Goal: Transaction & Acquisition: Obtain resource

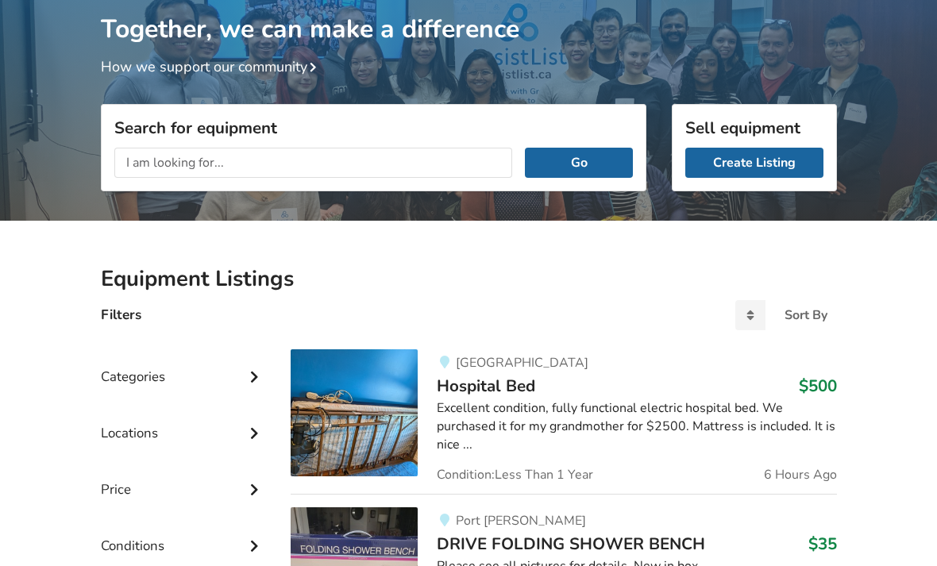
scroll to position [110, 0]
click at [150, 160] on input "text" at bounding box center [313, 163] width 399 height 30
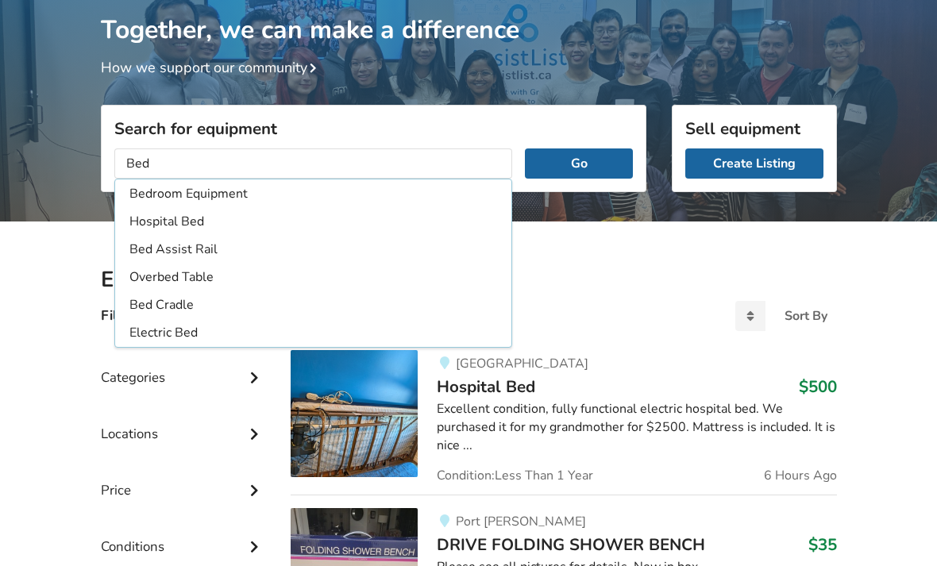
click at [162, 222] on li "Hospital Bed" at bounding box center [313, 222] width 391 height 26
type input "Hospital Bed"
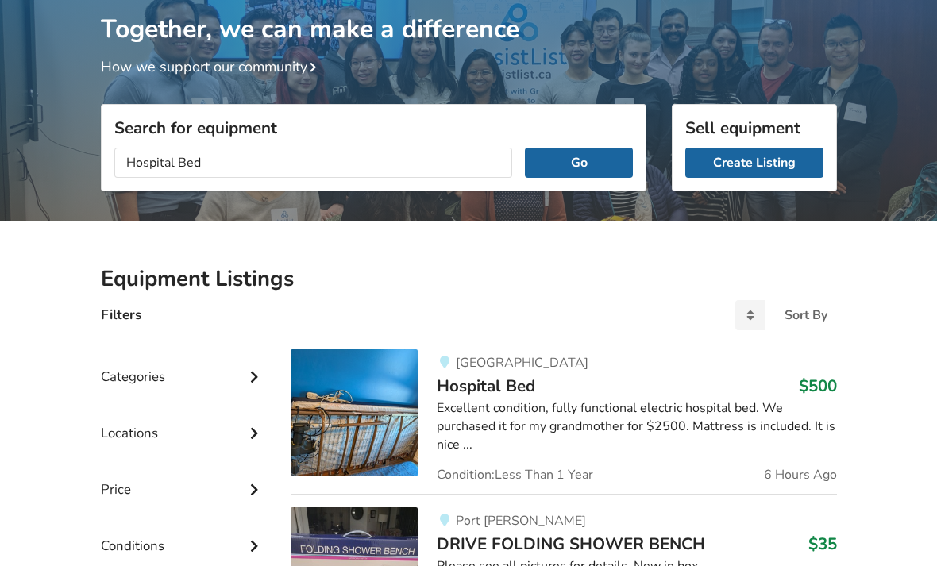
click at [586, 153] on button "Go" at bounding box center [578, 164] width 107 height 30
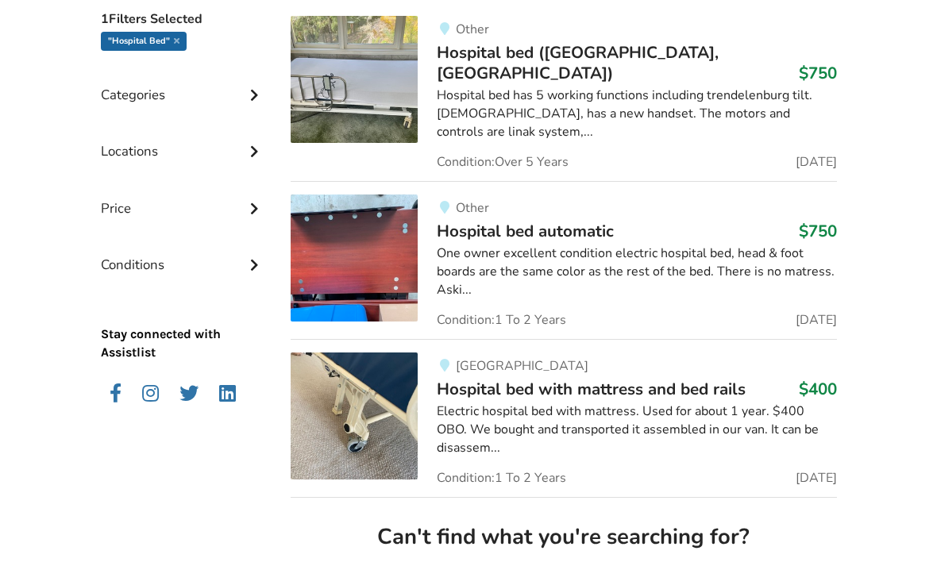
scroll to position [445, 0]
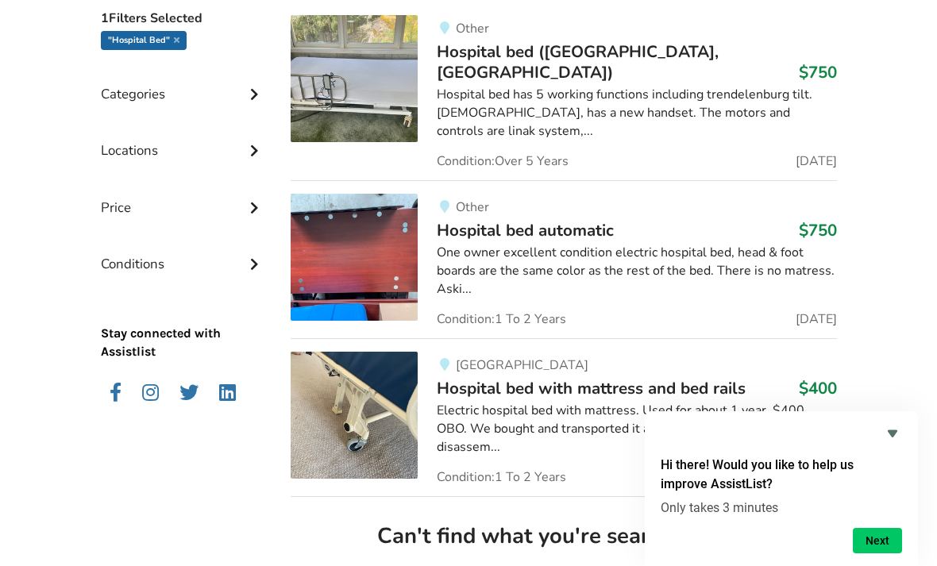
click at [694, 402] on div "Electric hospital bed with mattress. Used for about 1 year. $400 OBO. We bought…" at bounding box center [636, 429] width 399 height 55
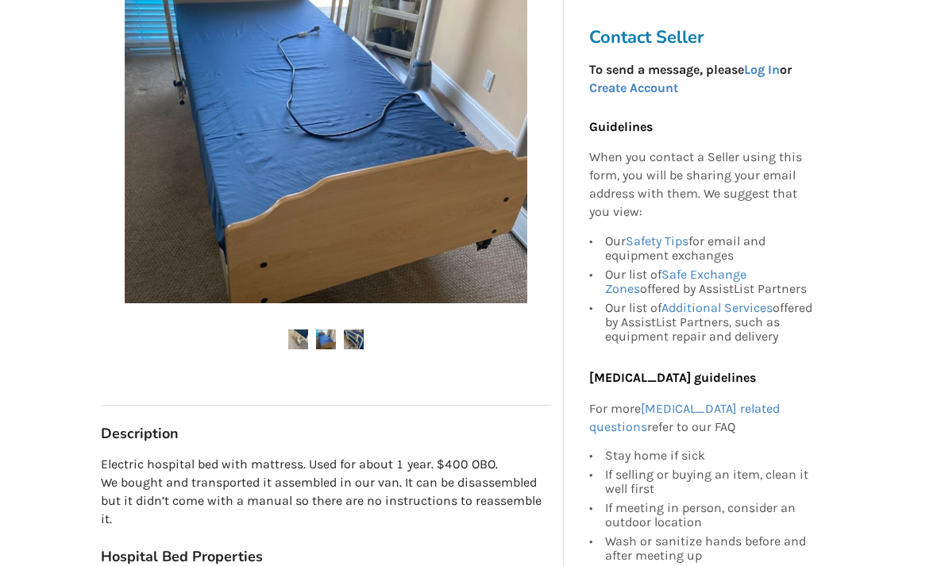
scroll to position [420, 0]
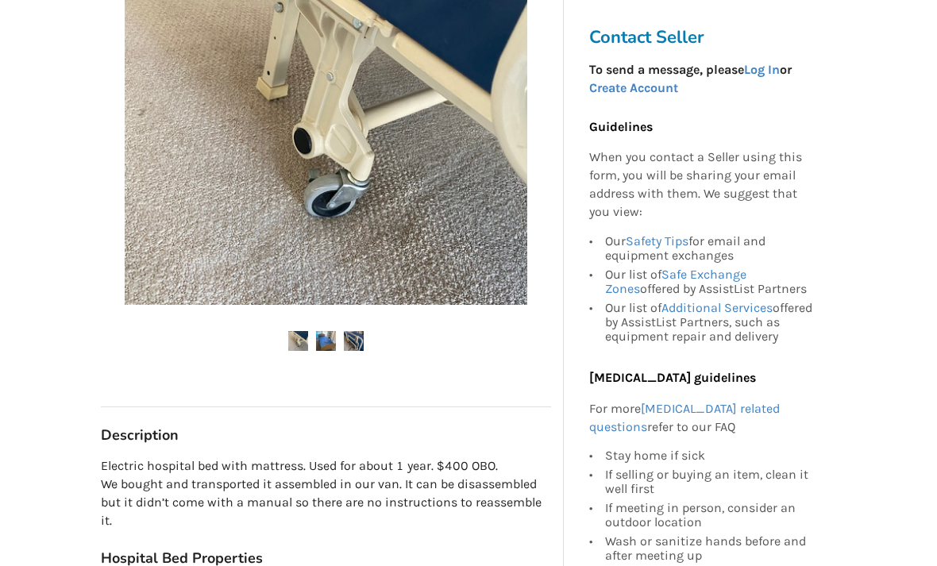
click at [363, 332] on img at bounding box center [354, 341] width 20 height 20
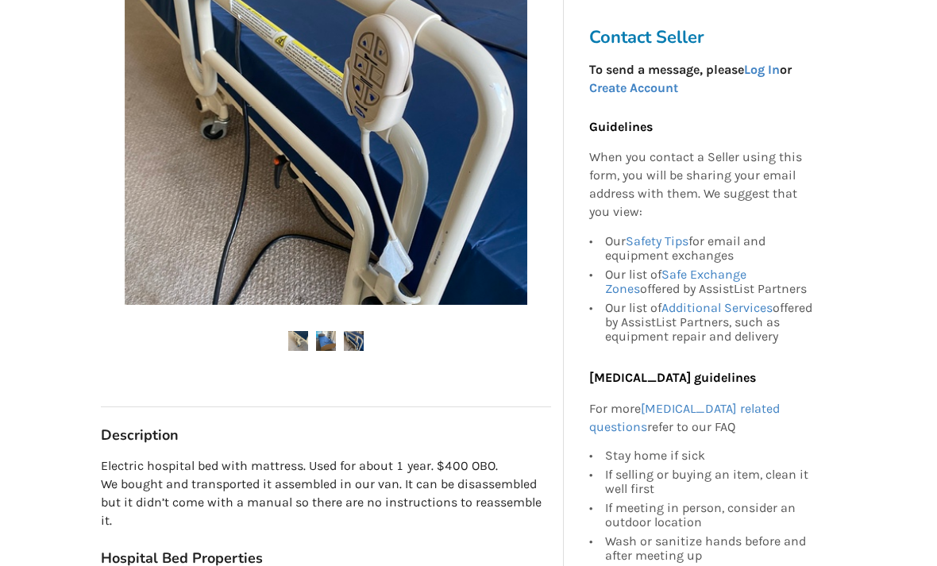
click at [305, 338] on img at bounding box center [298, 341] width 20 height 20
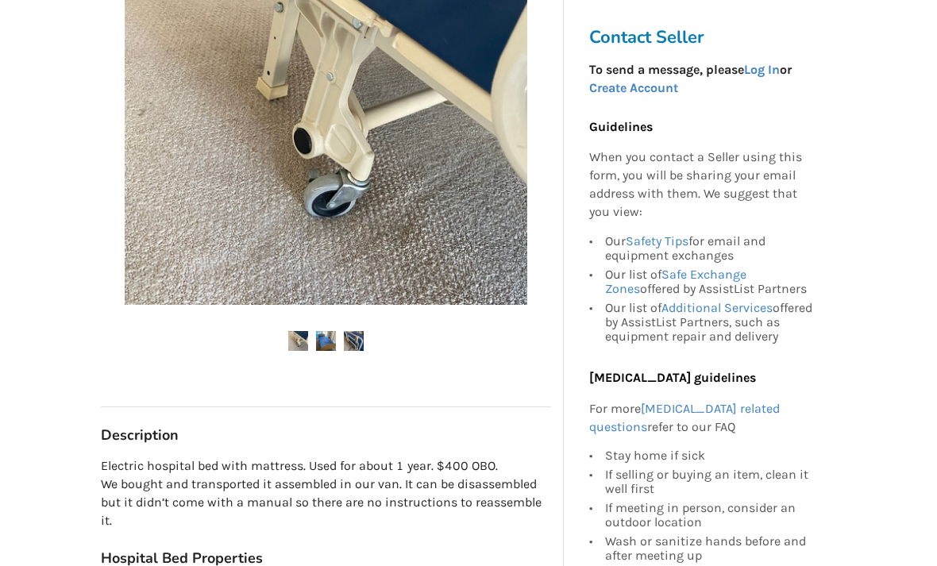
click at [332, 342] on img at bounding box center [326, 341] width 20 height 20
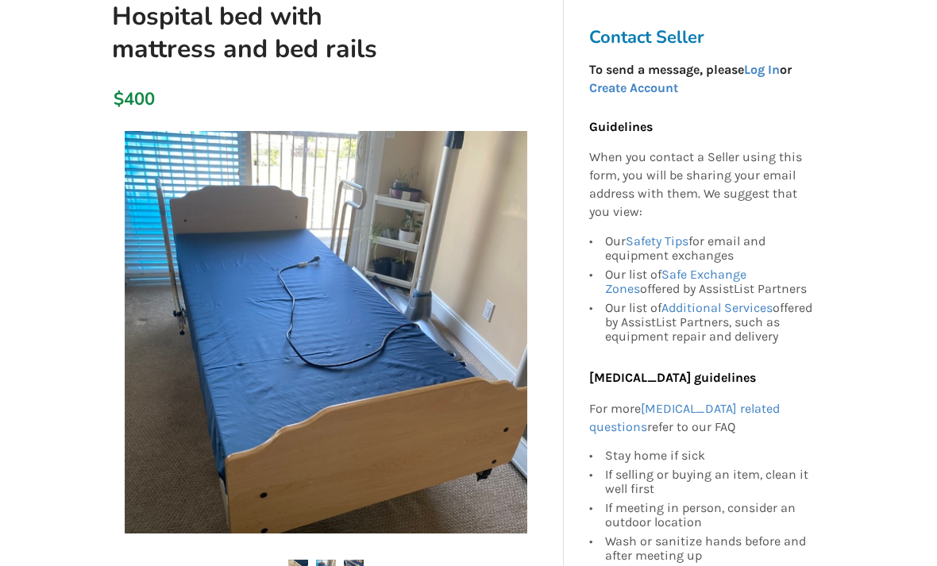
scroll to position [191, 0]
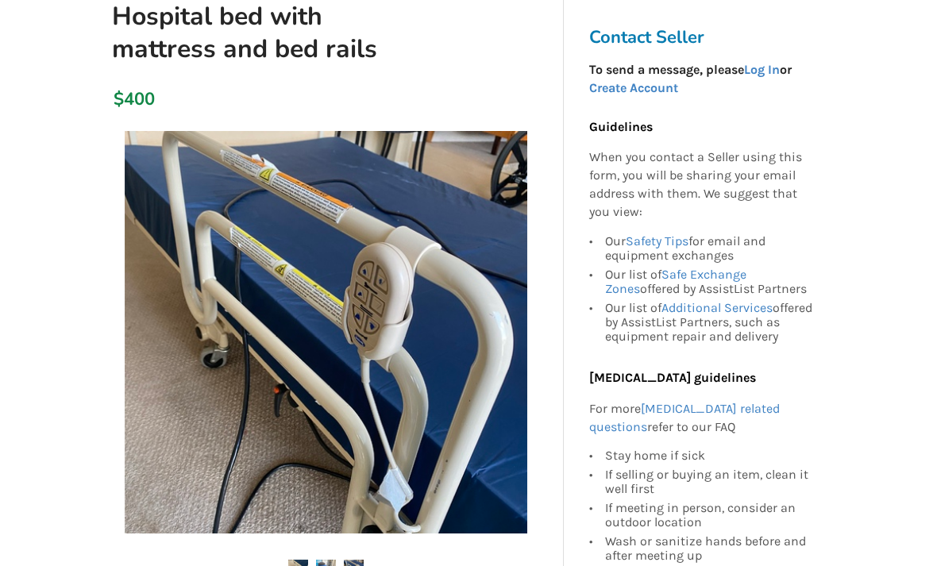
click at [644, 87] on link "Create Account" at bounding box center [633, 87] width 89 height 15
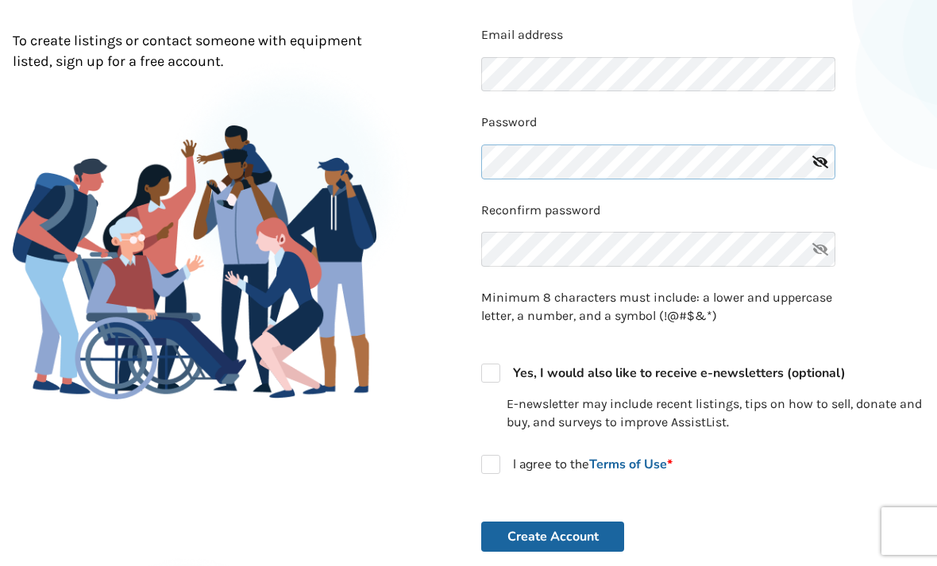
scroll to position [191, 0]
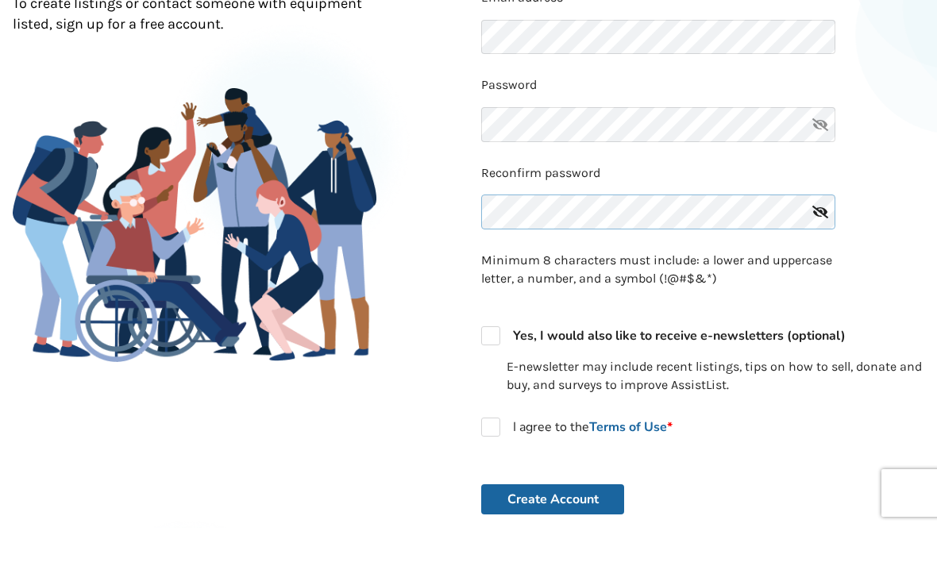
click at [513, 207] on div "Reconfirm password" at bounding box center [702, 240] width 443 height 75
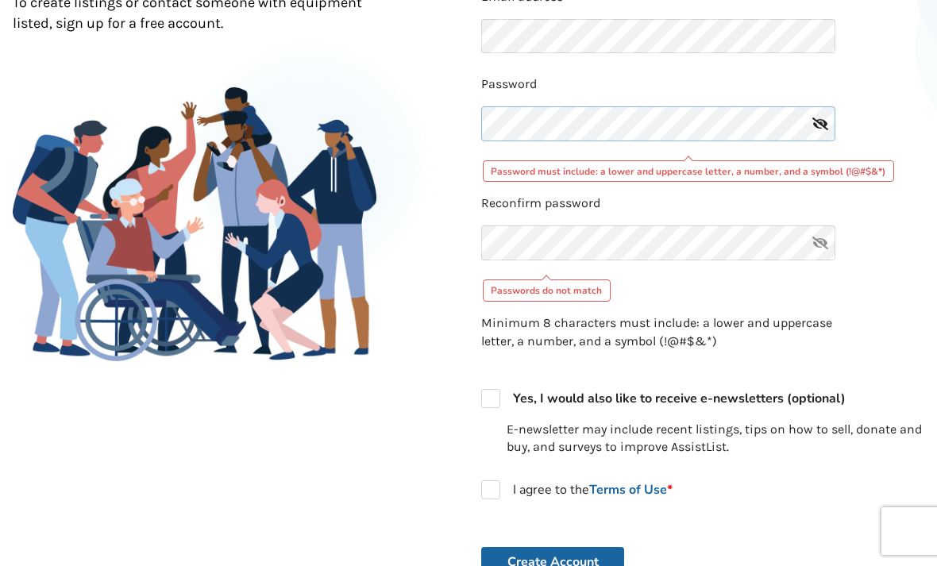
scroll to position [229, 0]
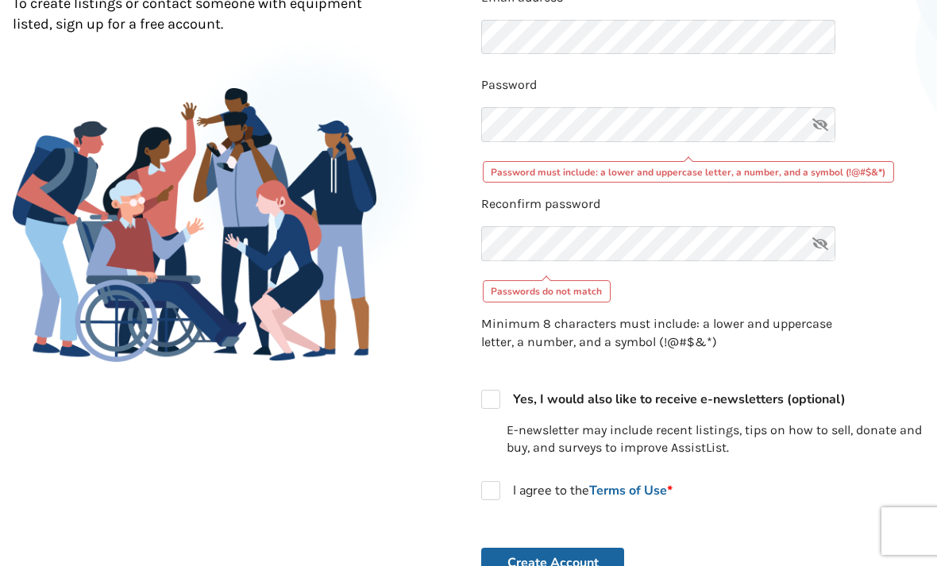
click at [696, 179] on div "Password must include: a lower and uppercase letter, a number, and a symbol (!@…" at bounding box center [689, 172] width 412 height 22
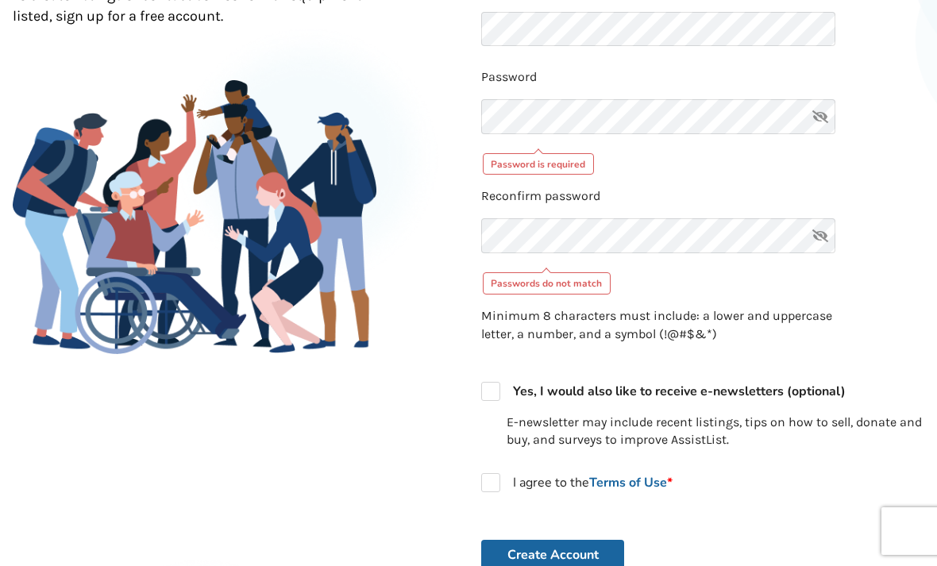
scroll to position [236, 0]
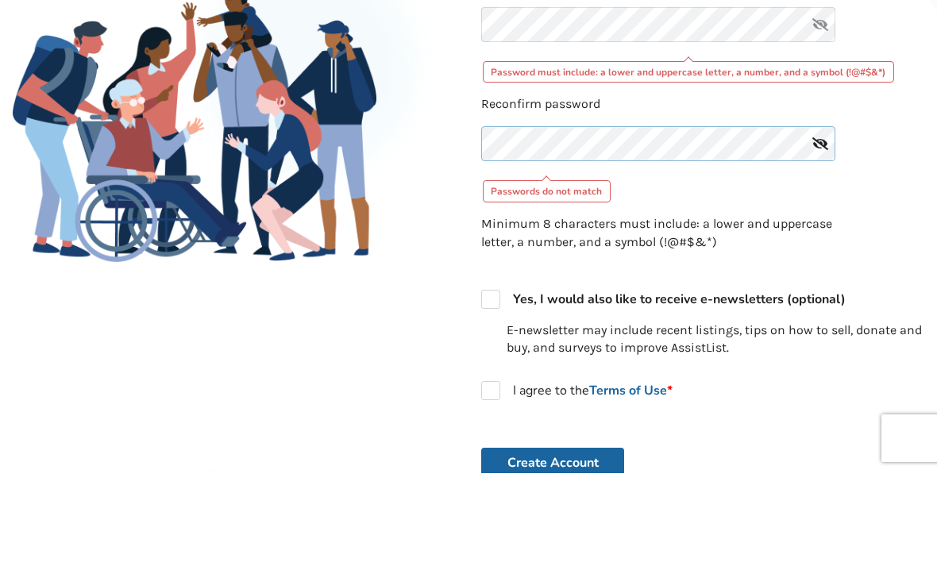
click at [553, 541] on button "Create Account" at bounding box center [552, 556] width 143 height 30
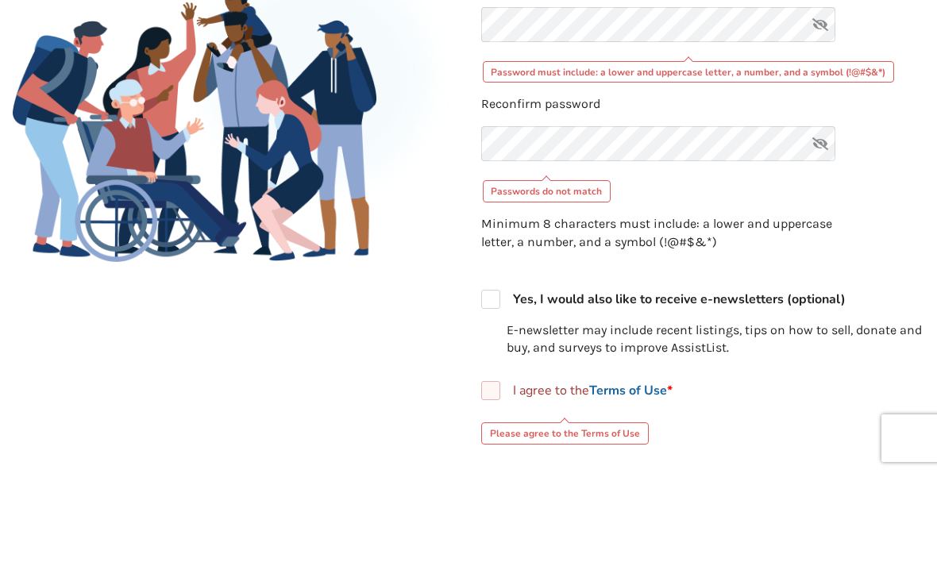
click at [874, 203] on form "Email address Password Password must include: a lower and uppercase letter, a n…" at bounding box center [702, 292] width 443 height 621
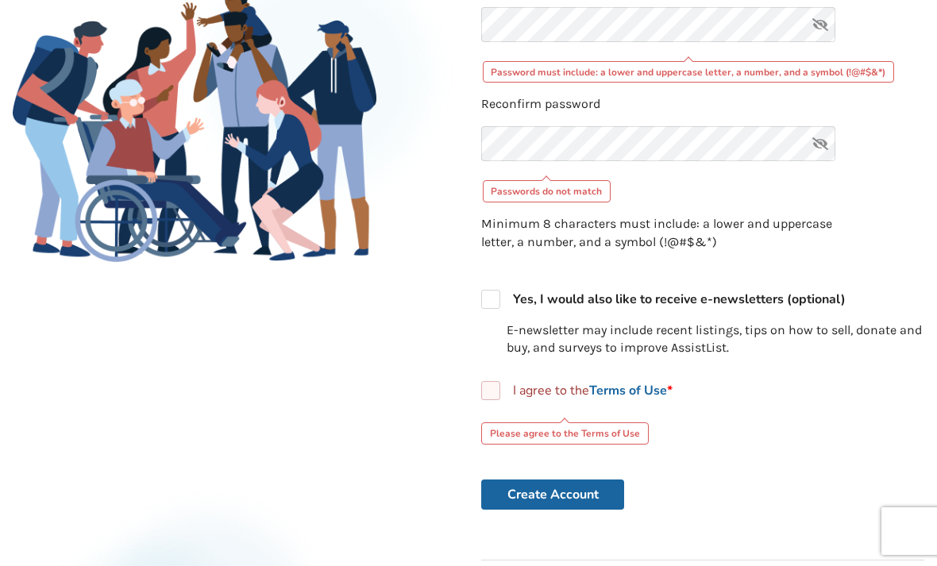
click at [498, 387] on label "I agree to the Terms of Use *" at bounding box center [576, 390] width 191 height 19
checkbox input "true"
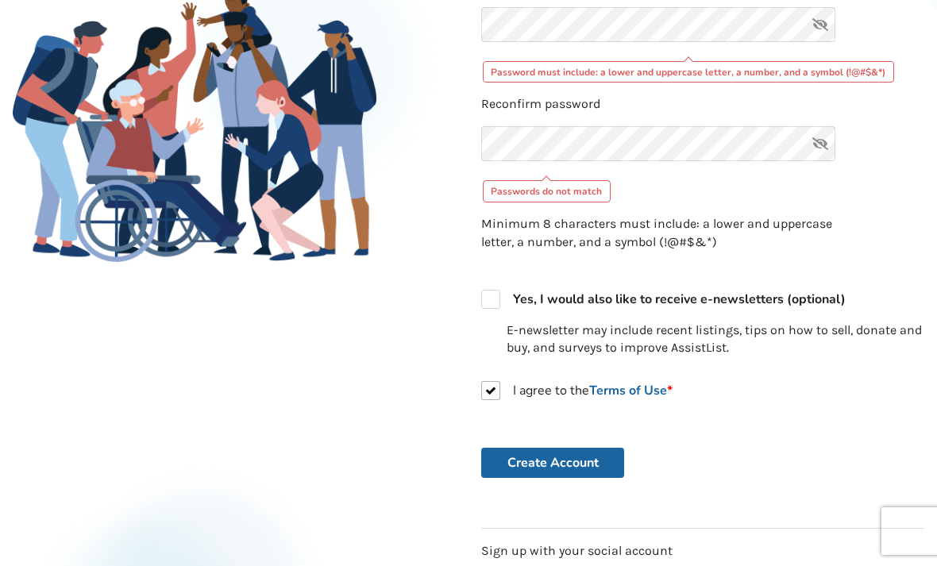
click at [569, 457] on button "Create Account" at bounding box center [552, 463] width 143 height 30
click at [550, 461] on button "Create Account" at bounding box center [552, 463] width 143 height 30
click at [556, 457] on button "Create Account" at bounding box center [552, 463] width 143 height 30
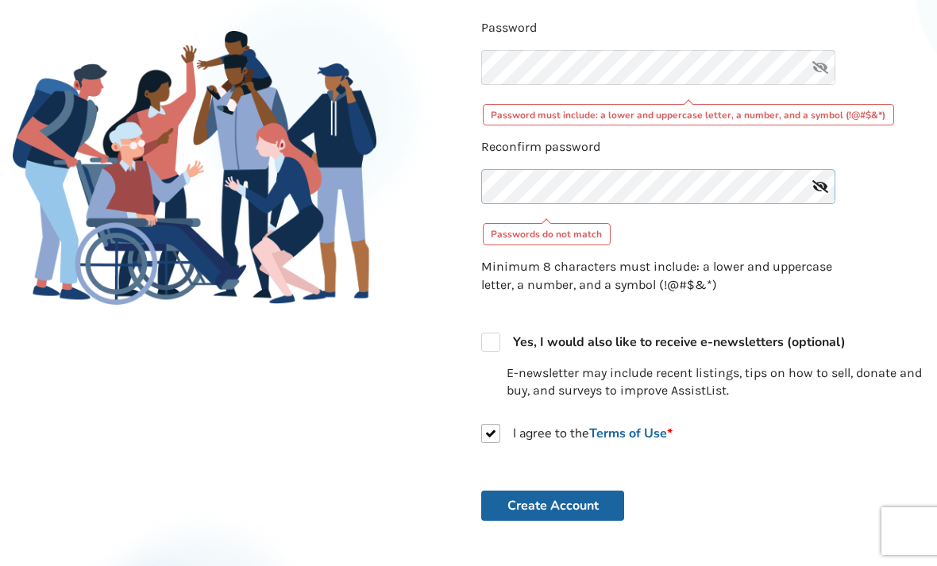
scroll to position [284, 0]
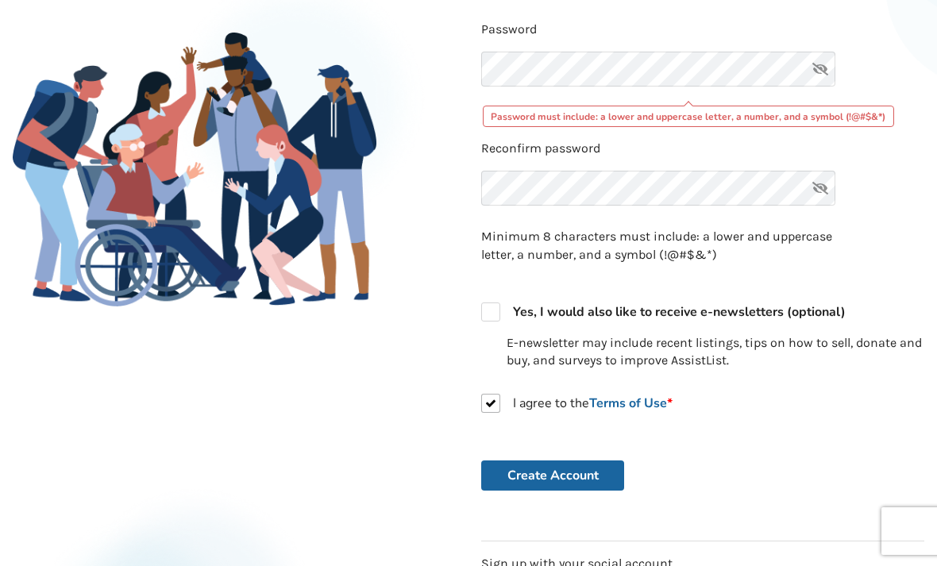
click at [591, 475] on button "Create Account" at bounding box center [552, 476] width 143 height 30
click at [589, 469] on button "Create Account" at bounding box center [552, 476] width 143 height 30
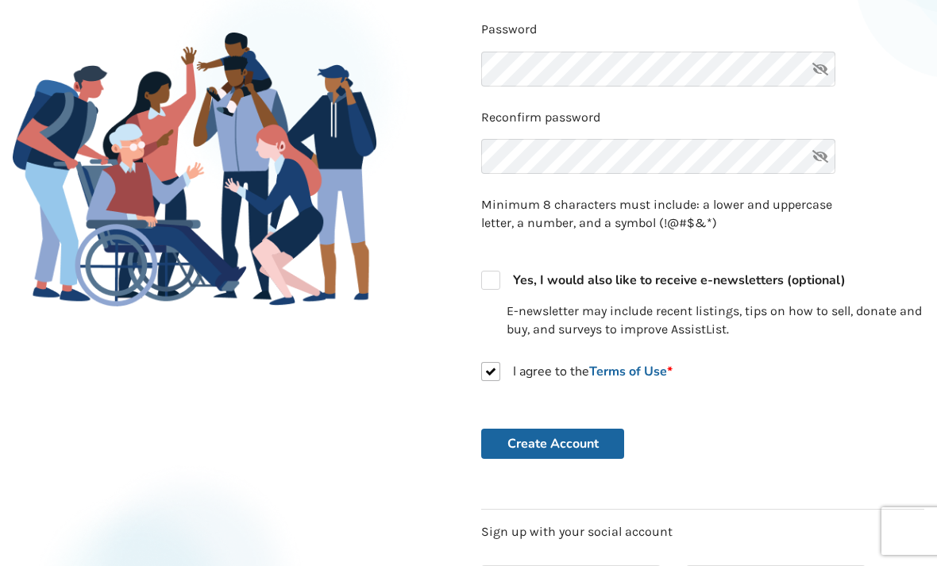
click at [556, 440] on button "Create Account" at bounding box center [552, 444] width 143 height 30
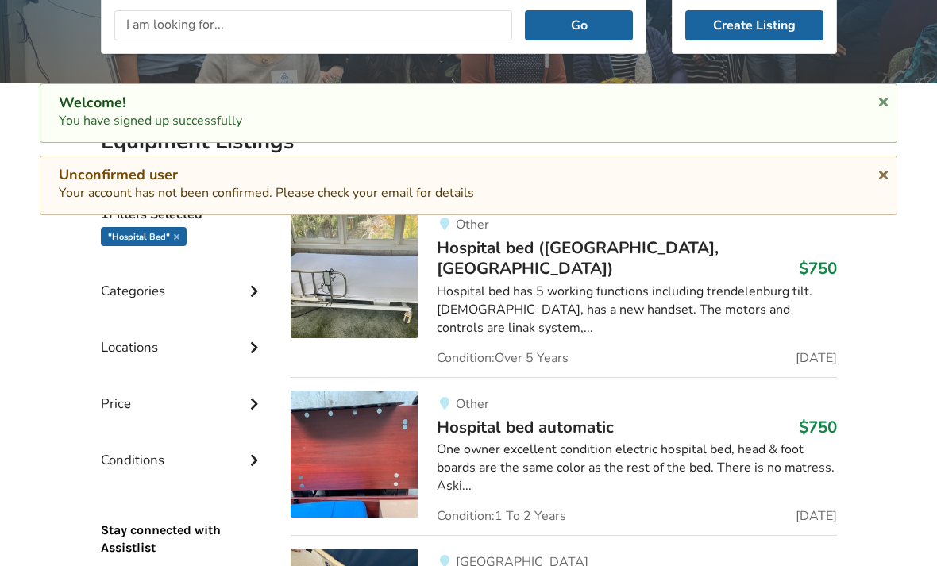
scroll to position [445, 0]
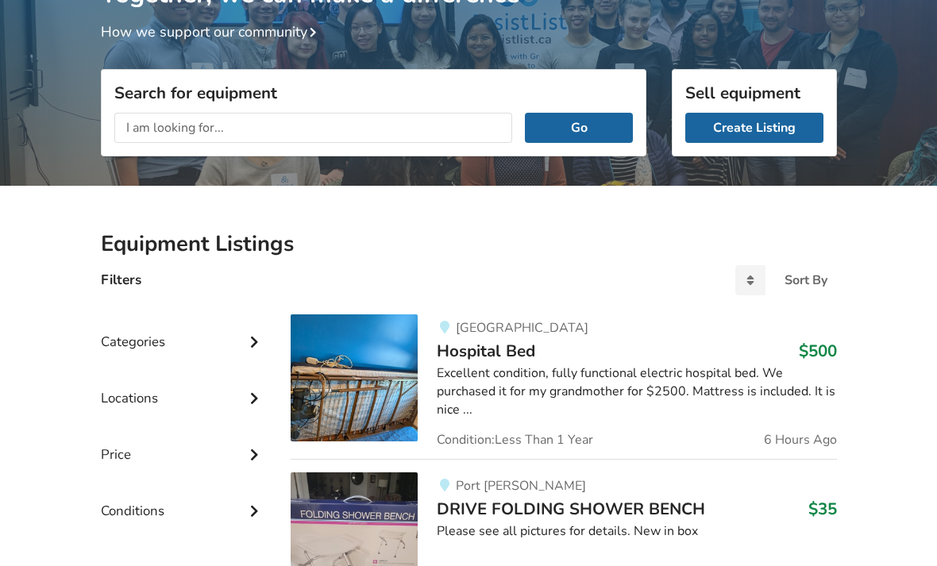
scroll to position [117, 0]
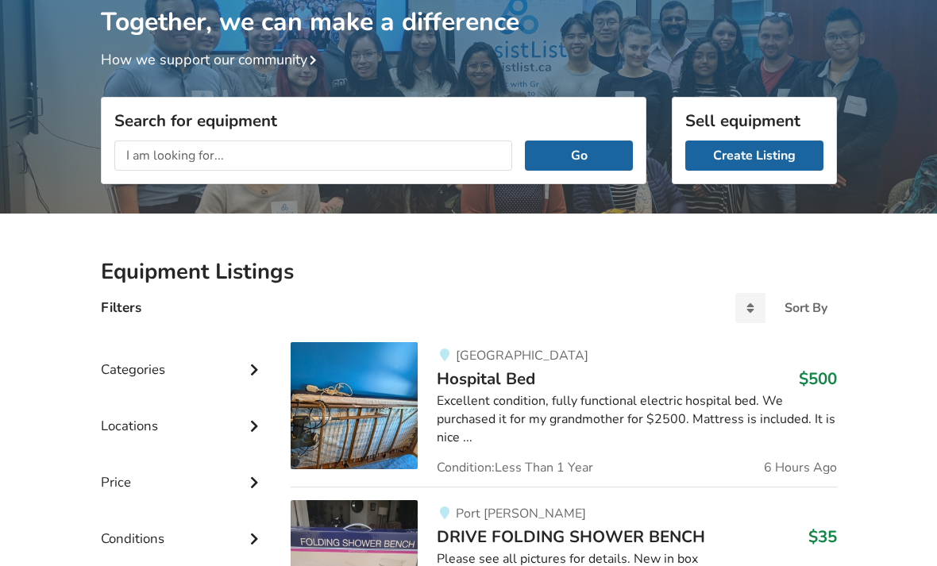
click at [149, 154] on input "text" at bounding box center [313, 156] width 399 height 30
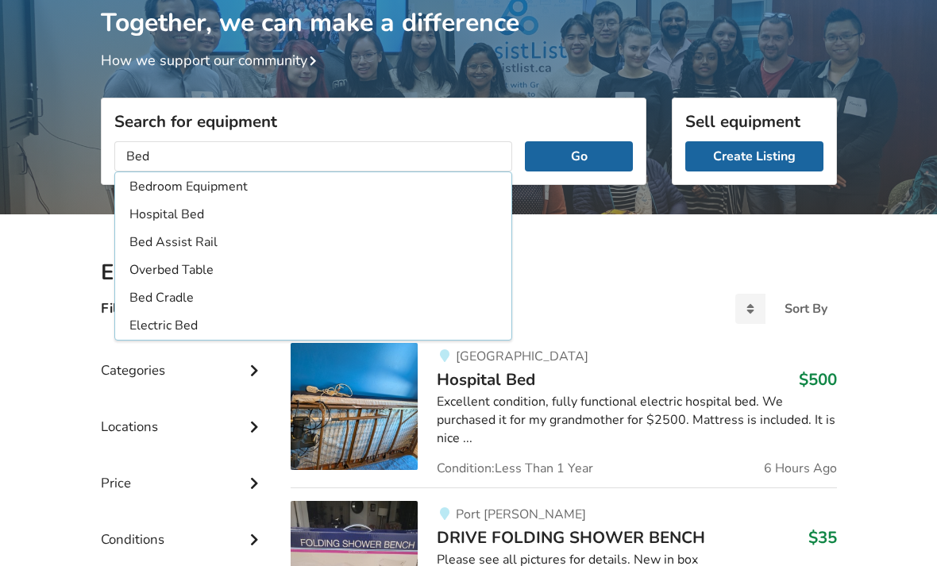
click at [160, 220] on li "Hospital Bed" at bounding box center [313, 215] width 391 height 26
type input "Hospital Bed"
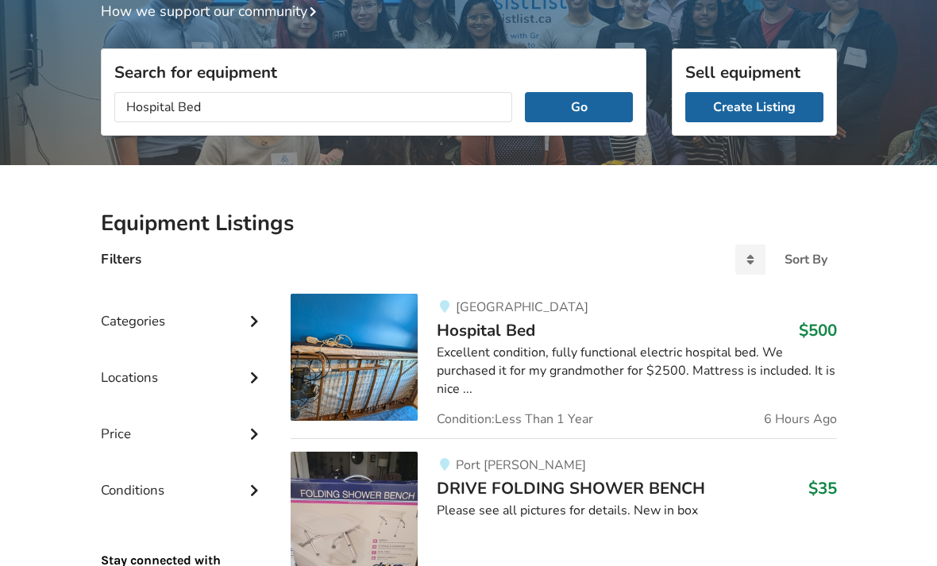
scroll to position [162, 0]
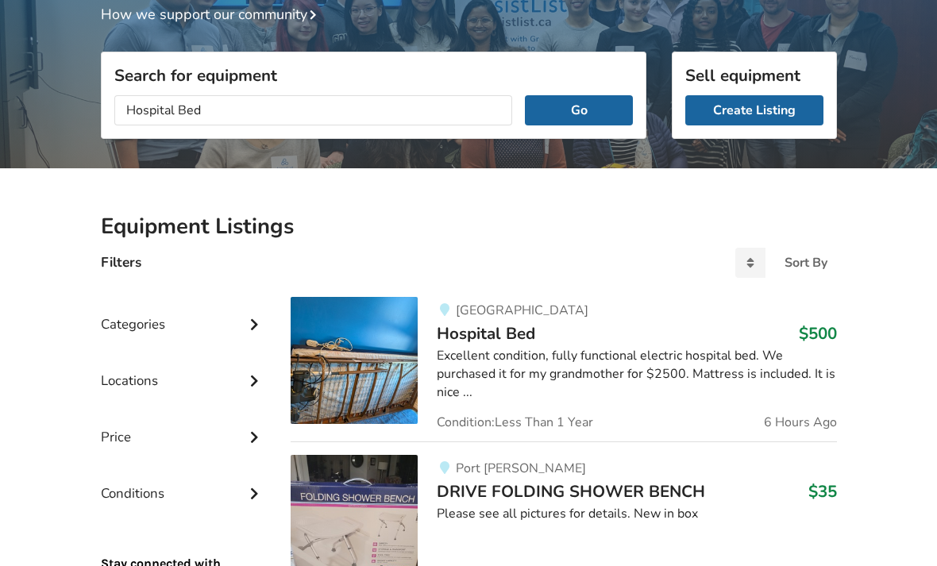
click at [610, 118] on button "Go" at bounding box center [578, 111] width 107 height 30
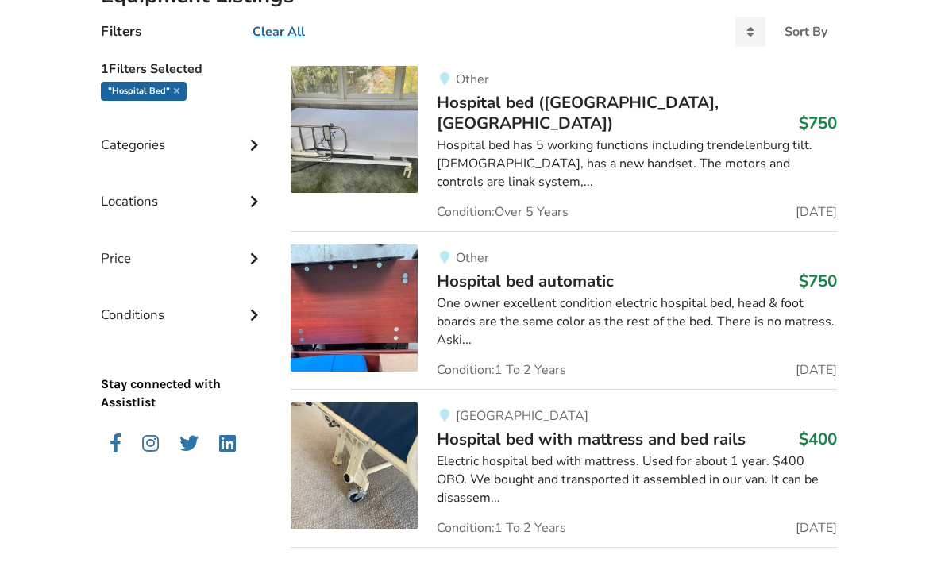
scroll to position [417, 0]
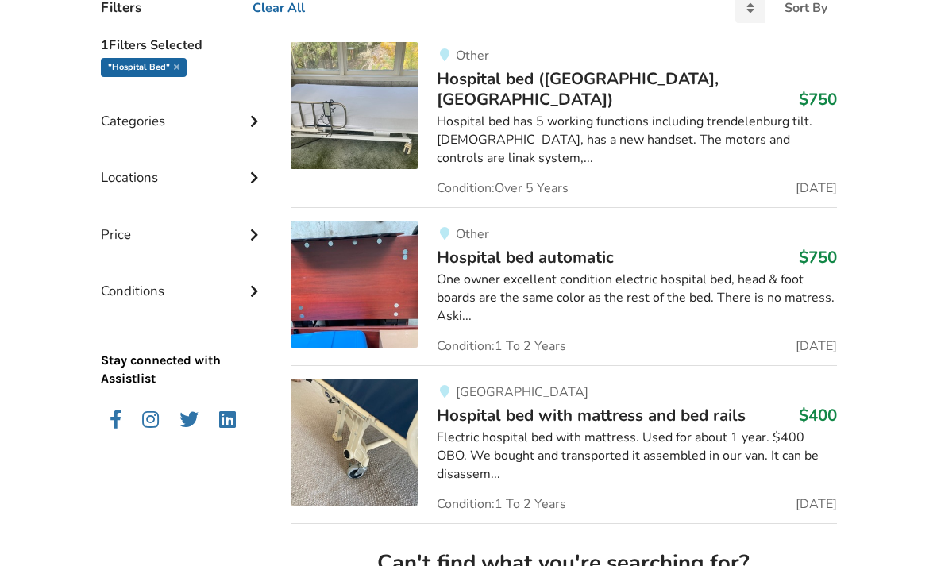
click at [712, 430] on div "Electric hospital bed with mattress. Used for about 1 year. $400 OBO. We bought…" at bounding box center [636, 457] width 399 height 55
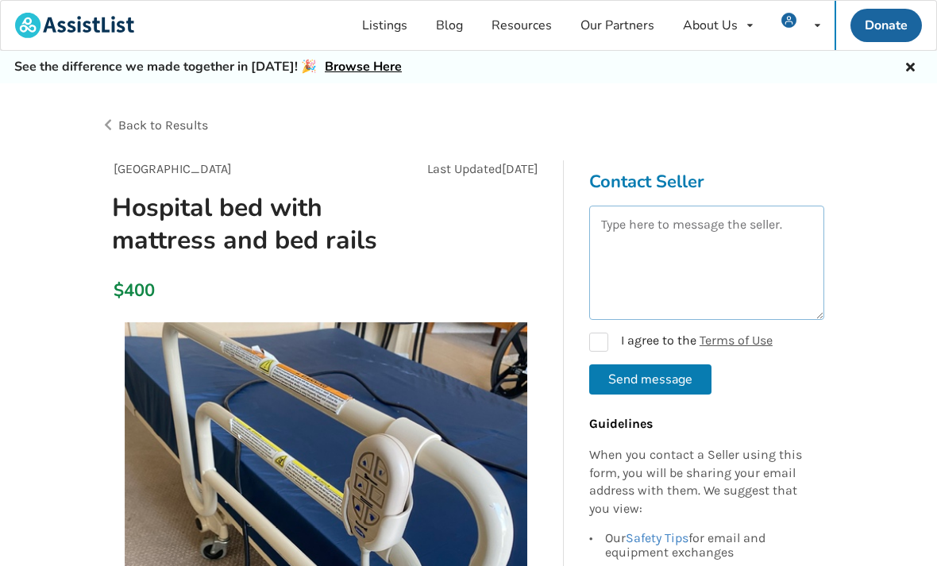
click at [611, 231] on textarea at bounding box center [706, 263] width 235 height 114
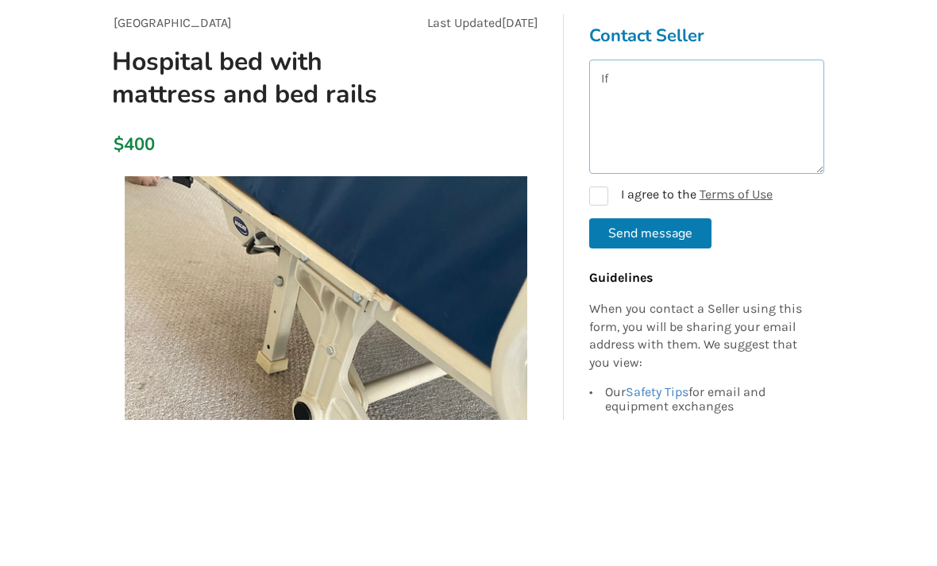
type textarea "I"
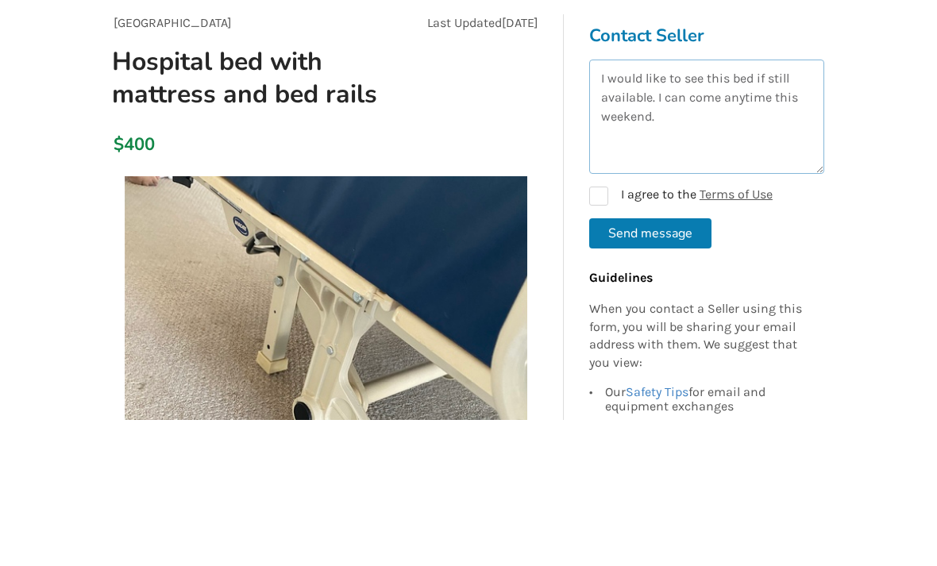
type textarea "I would like to see this bed if still available. I can come anytime this weeken…"
click at [611, 333] on label "I agree to the Terms of Use" at bounding box center [680, 342] width 183 height 19
checkbox input "true"
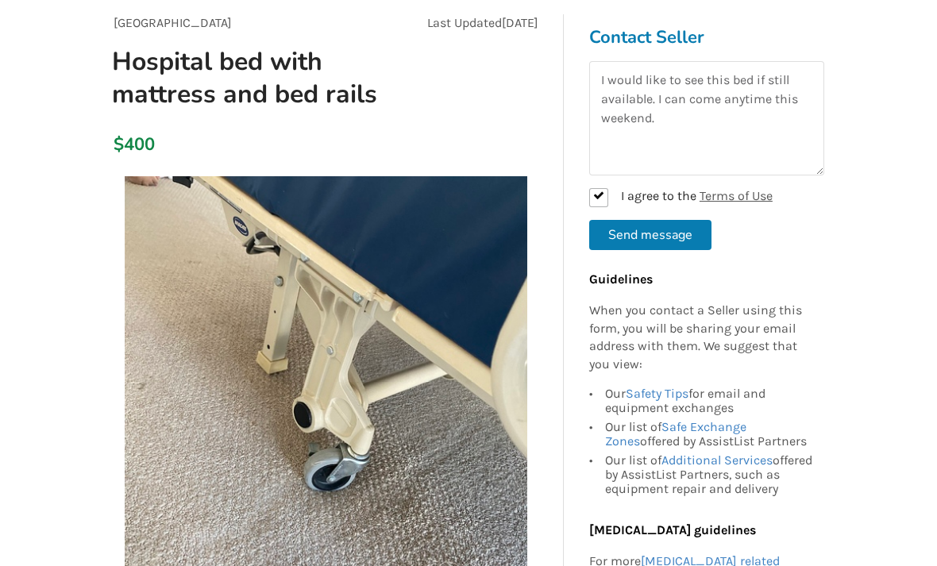
click at [650, 231] on button "Send message" at bounding box center [650, 235] width 122 height 30
checkbox input "false"
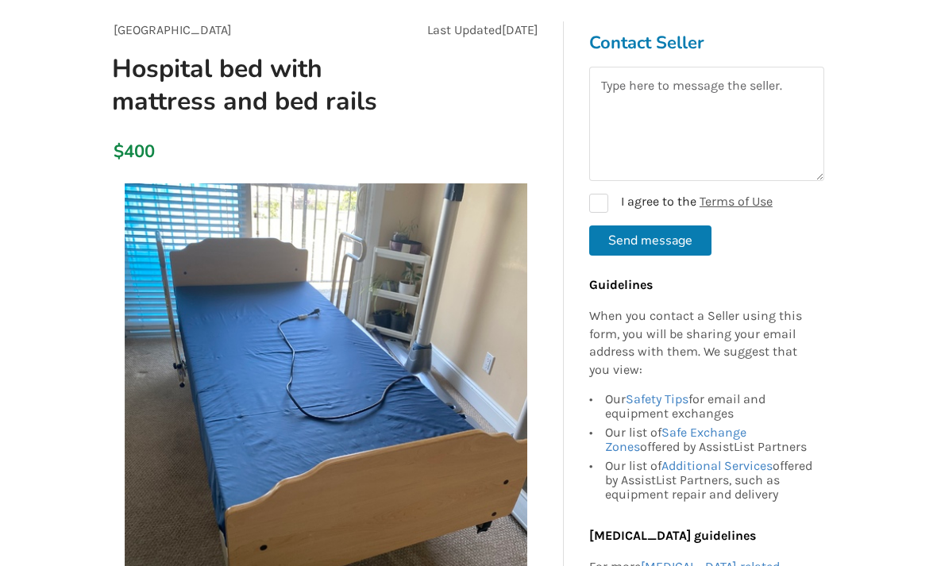
scroll to position [0, 0]
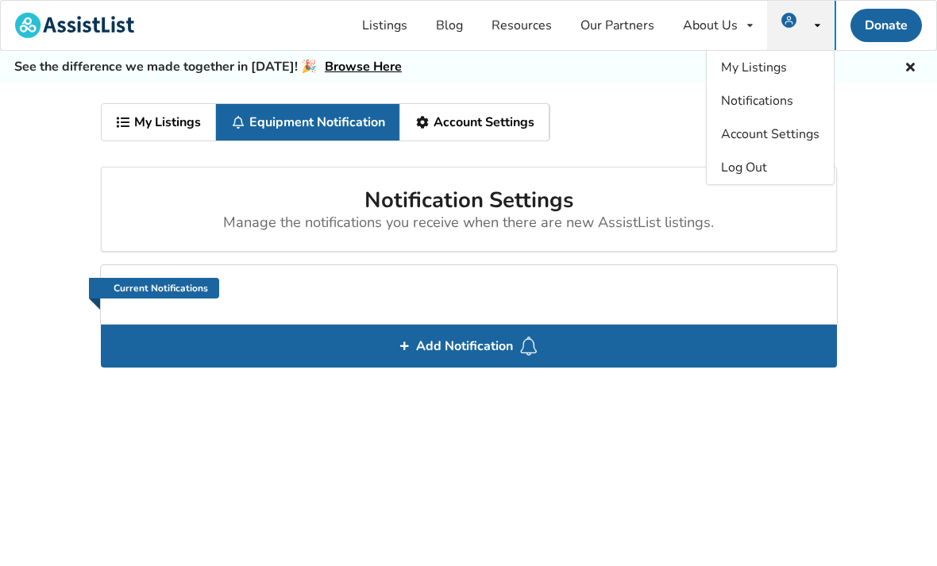
click at [934, 13] on div "Donate" at bounding box center [886, 25] width 102 height 49
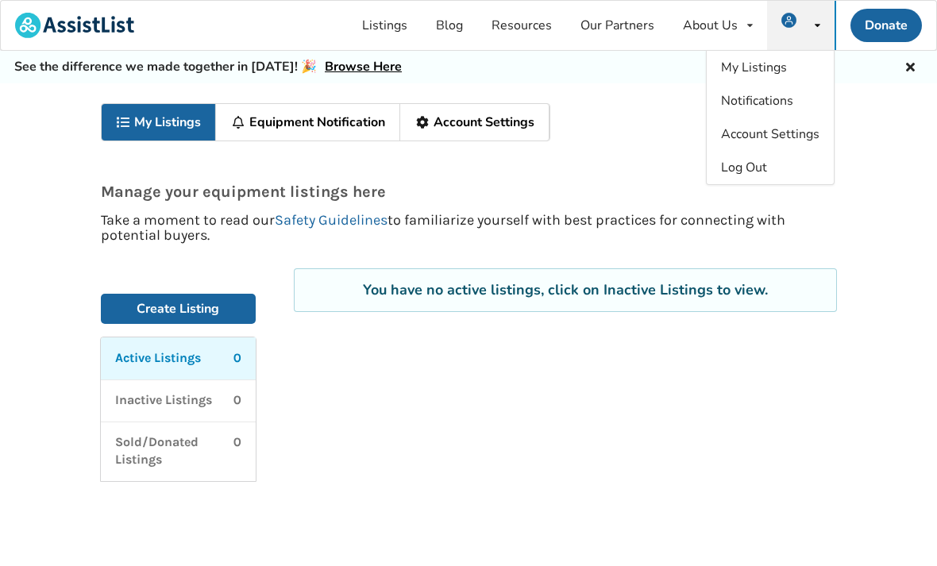
click at [866, 119] on div "My Listings Equipment Notification Account Settings Manage your equipment listi…" at bounding box center [468, 342] width 937 height 519
